Goal: Task Accomplishment & Management: Use online tool/utility

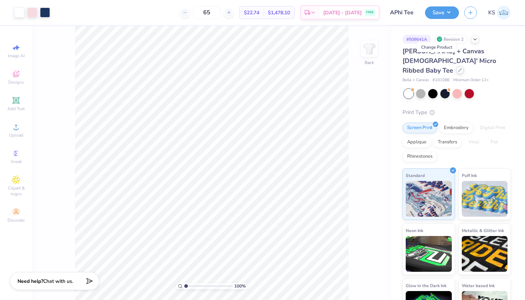
click at [458, 68] on icon at bounding box center [460, 70] width 4 height 4
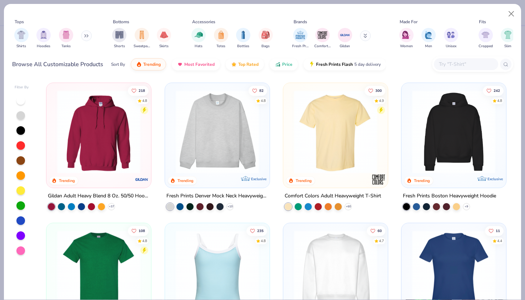
click at [460, 63] on input "text" at bounding box center [465, 64] width 55 height 8
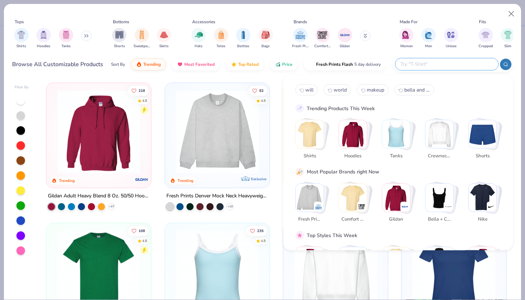
type input "t"
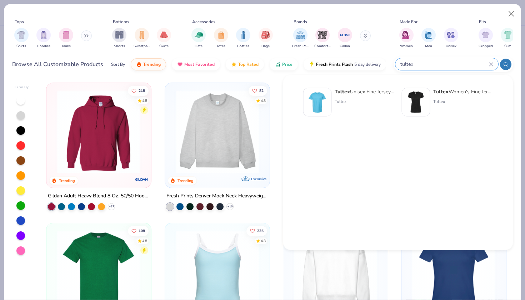
type input "tultex"
click at [422, 94] on img at bounding box center [416, 102] width 22 height 22
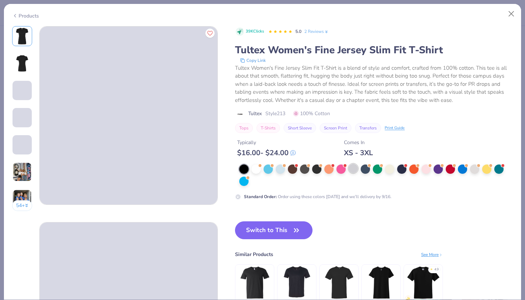
click at [355, 170] on div at bounding box center [353, 168] width 9 height 9
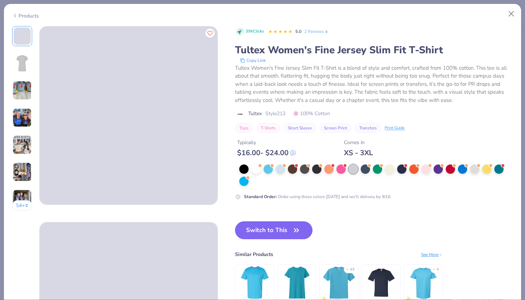
drag, startPoint x: 275, startPoint y: 233, endPoint x: 233, endPoint y: 231, distance: 42.2
click at [275, 233] on button "Switch to This" at bounding box center [274, 230] width 78 height 18
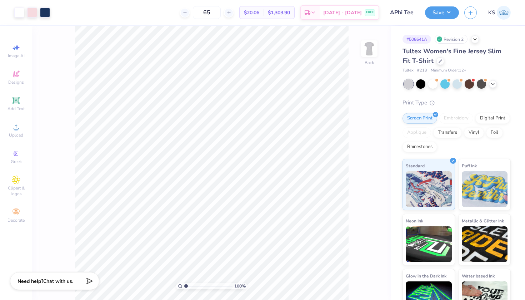
click at [241, 0] on html "Art colors 65 $20.06 Per Item $1,303.90 Total Est. Delivery [DATE] - [DATE] FRE…" at bounding box center [262, 150] width 525 height 300
